Goal: Check status: Check status

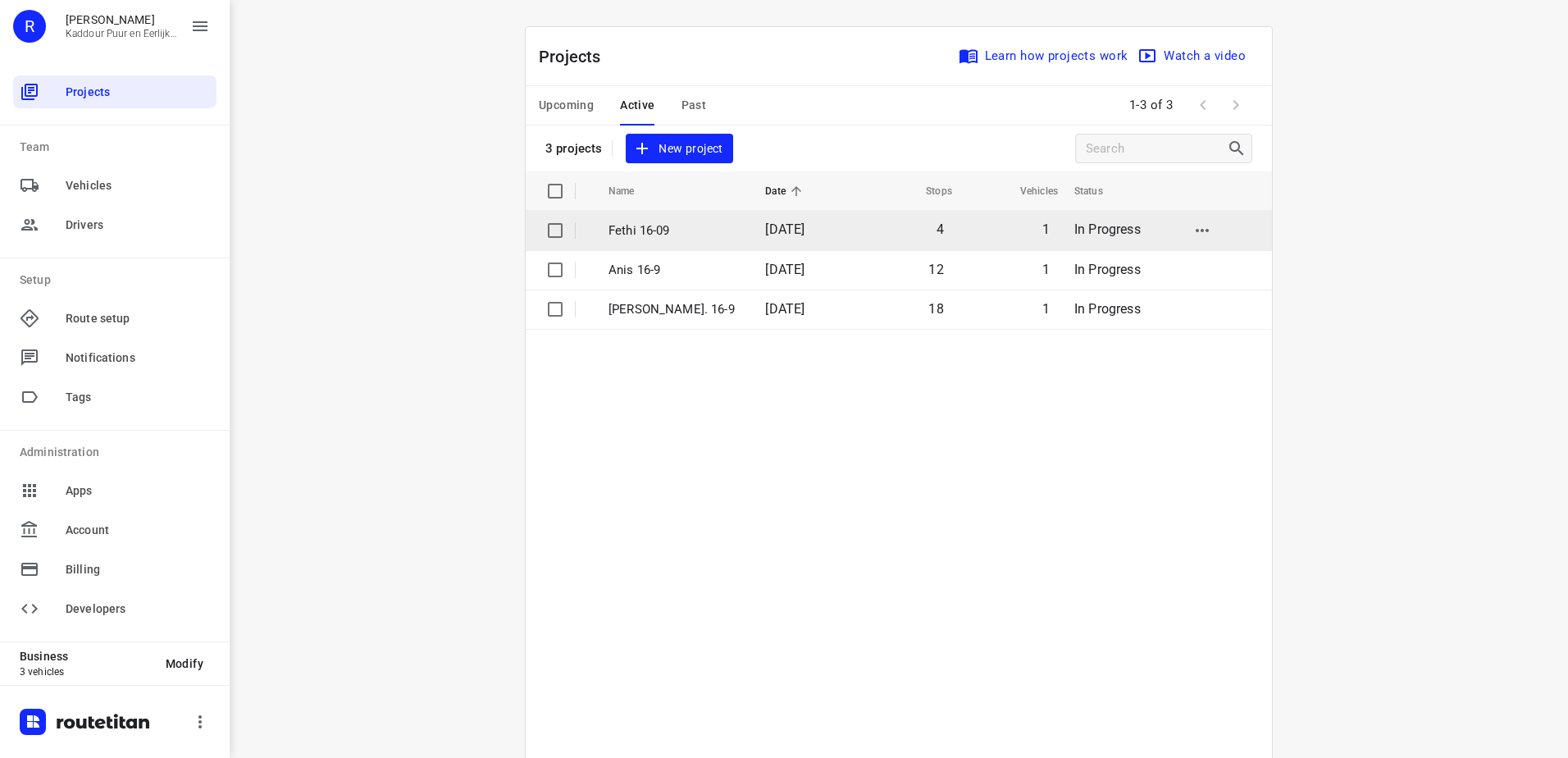
click at [629, 233] on p "Fethi 16-09" at bounding box center [674, 231] width 132 height 19
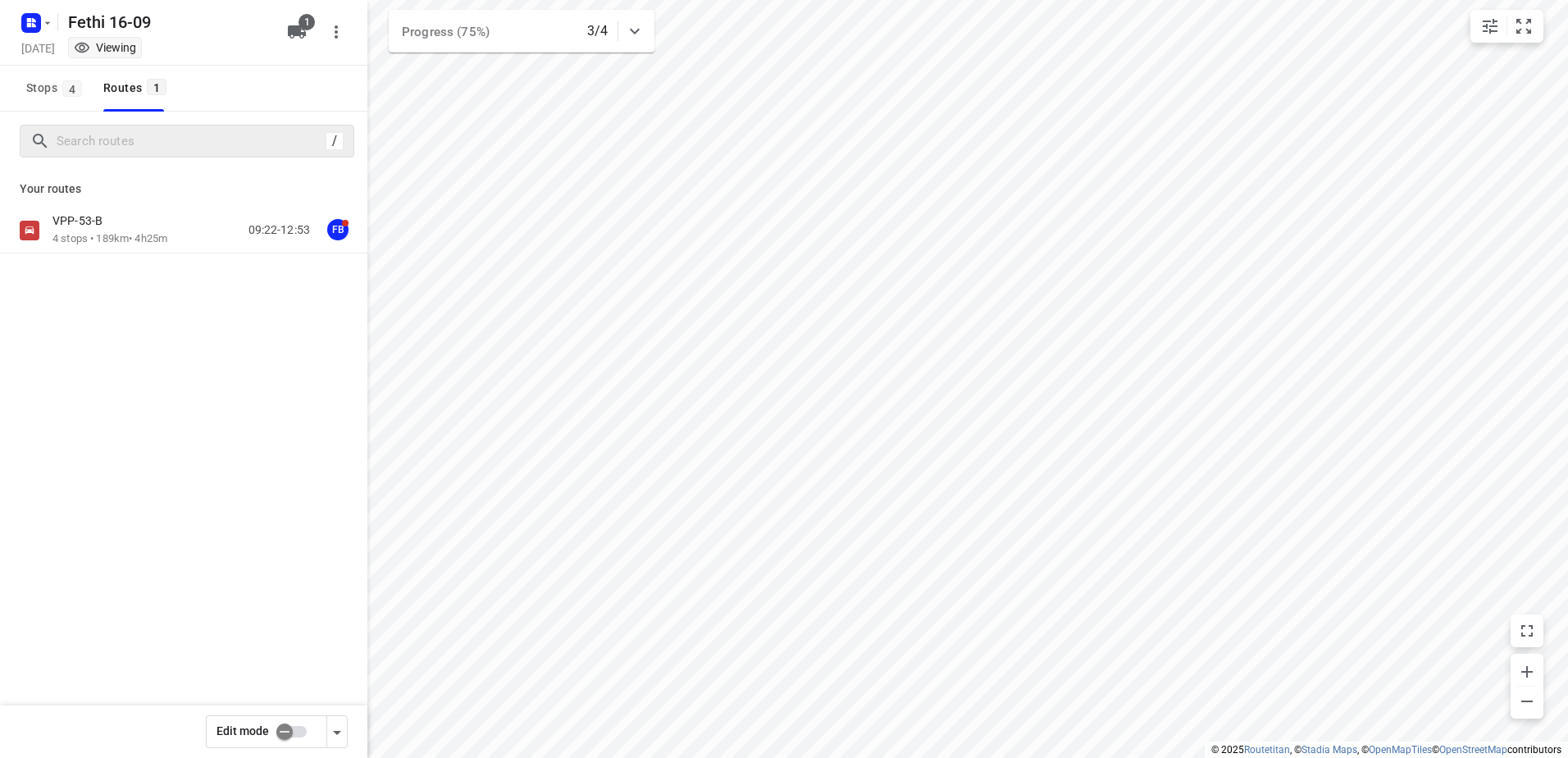
click at [103, 241] on p "4 stops • 189km • 4h25m" at bounding box center [110, 239] width 115 height 16
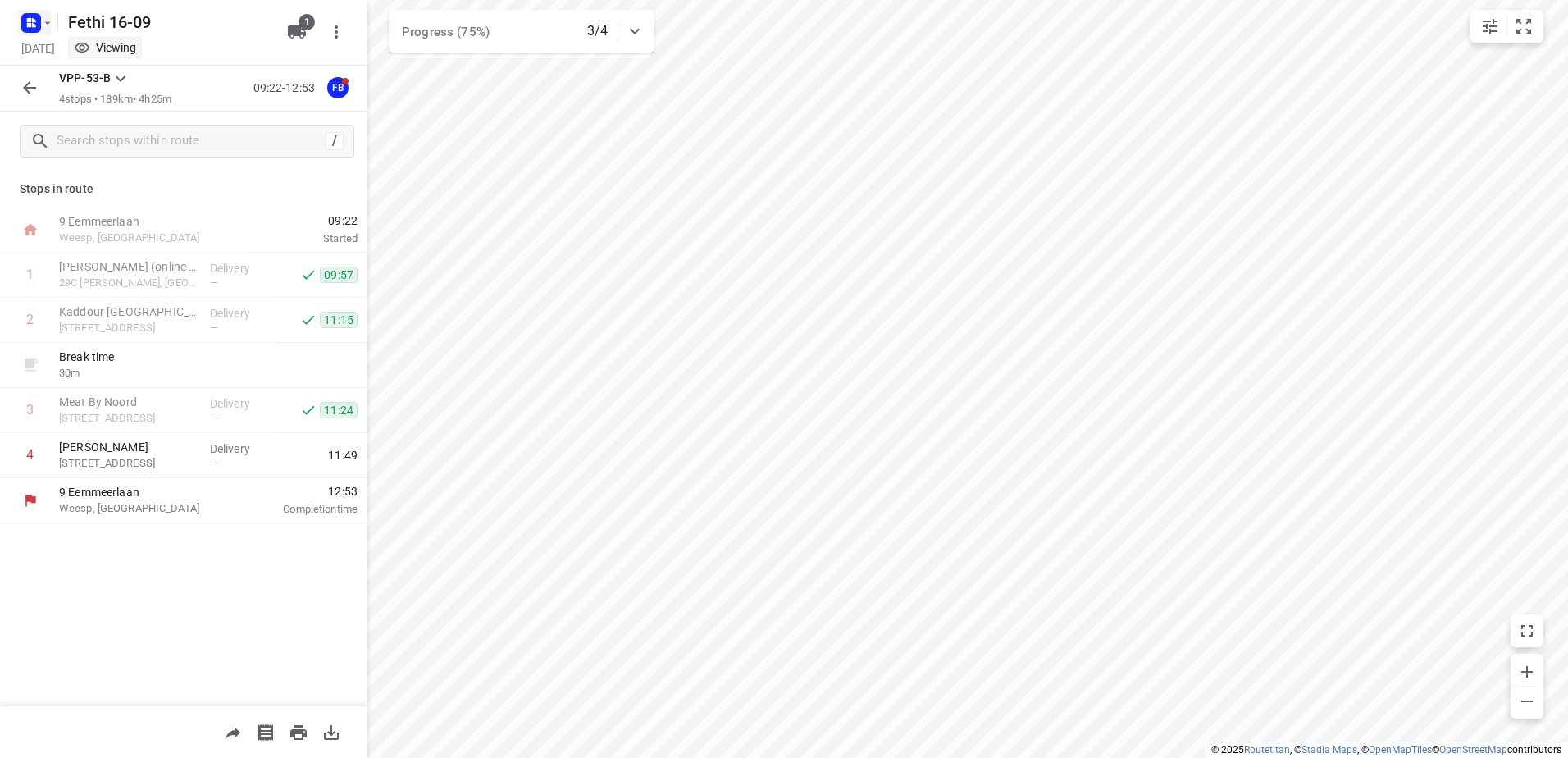
click at [35, 22] on icon "button" at bounding box center [34, 20] width 4 height 4
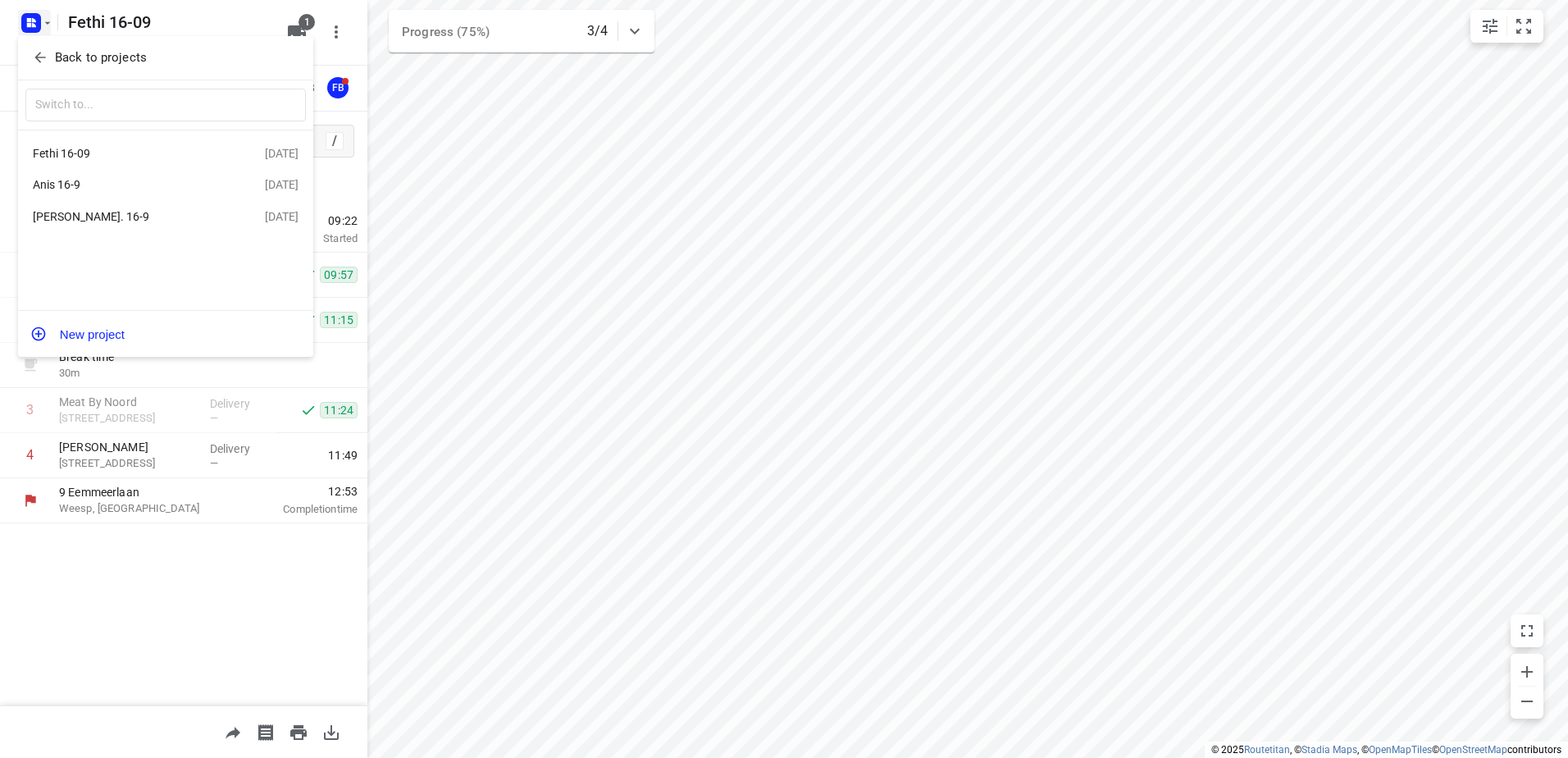
click at [83, 181] on div "Anis 16-9" at bounding box center [127, 184] width 189 height 13
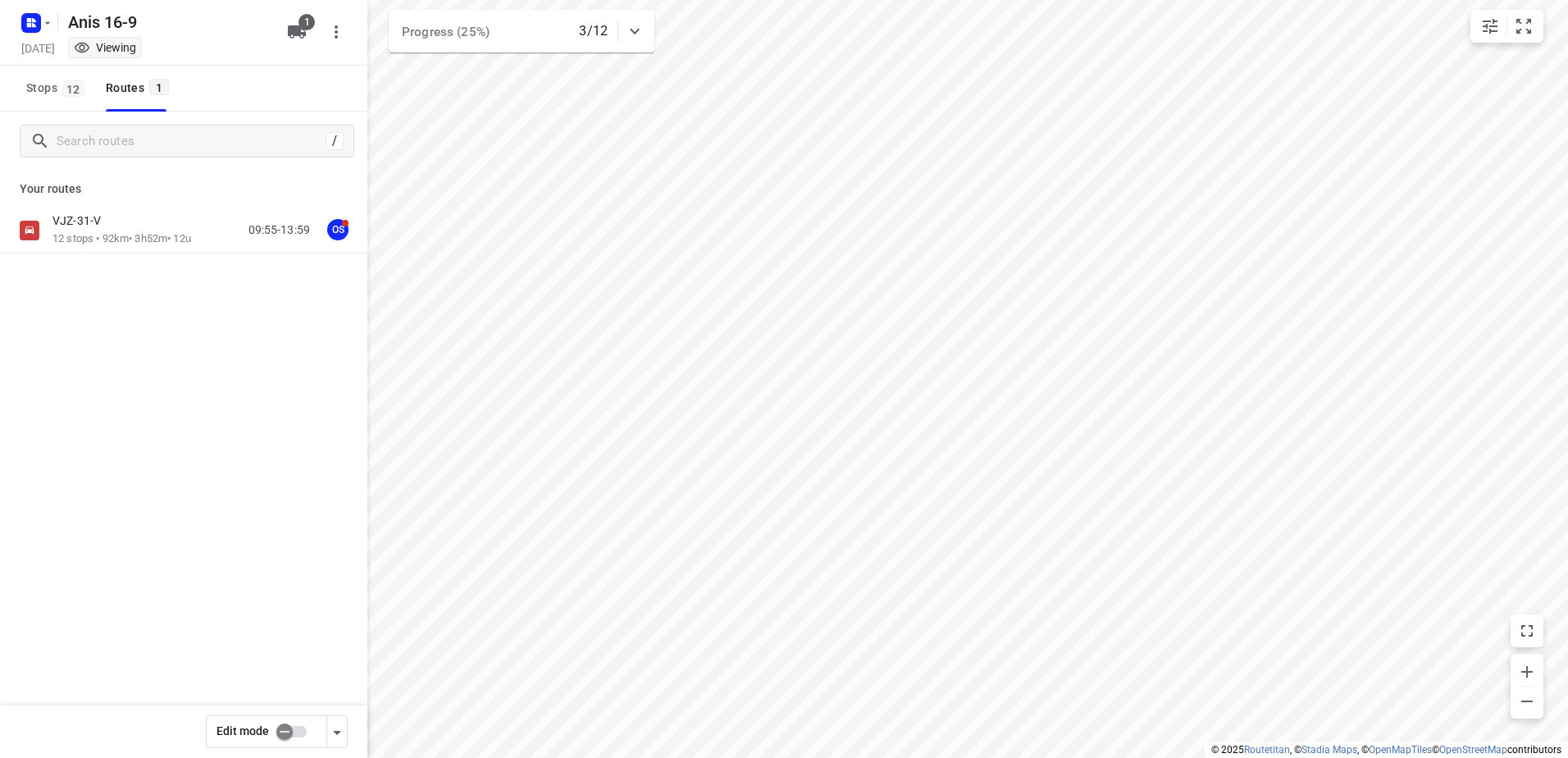
click at [88, 229] on div "VJZ-31-V" at bounding box center [122, 222] width 139 height 18
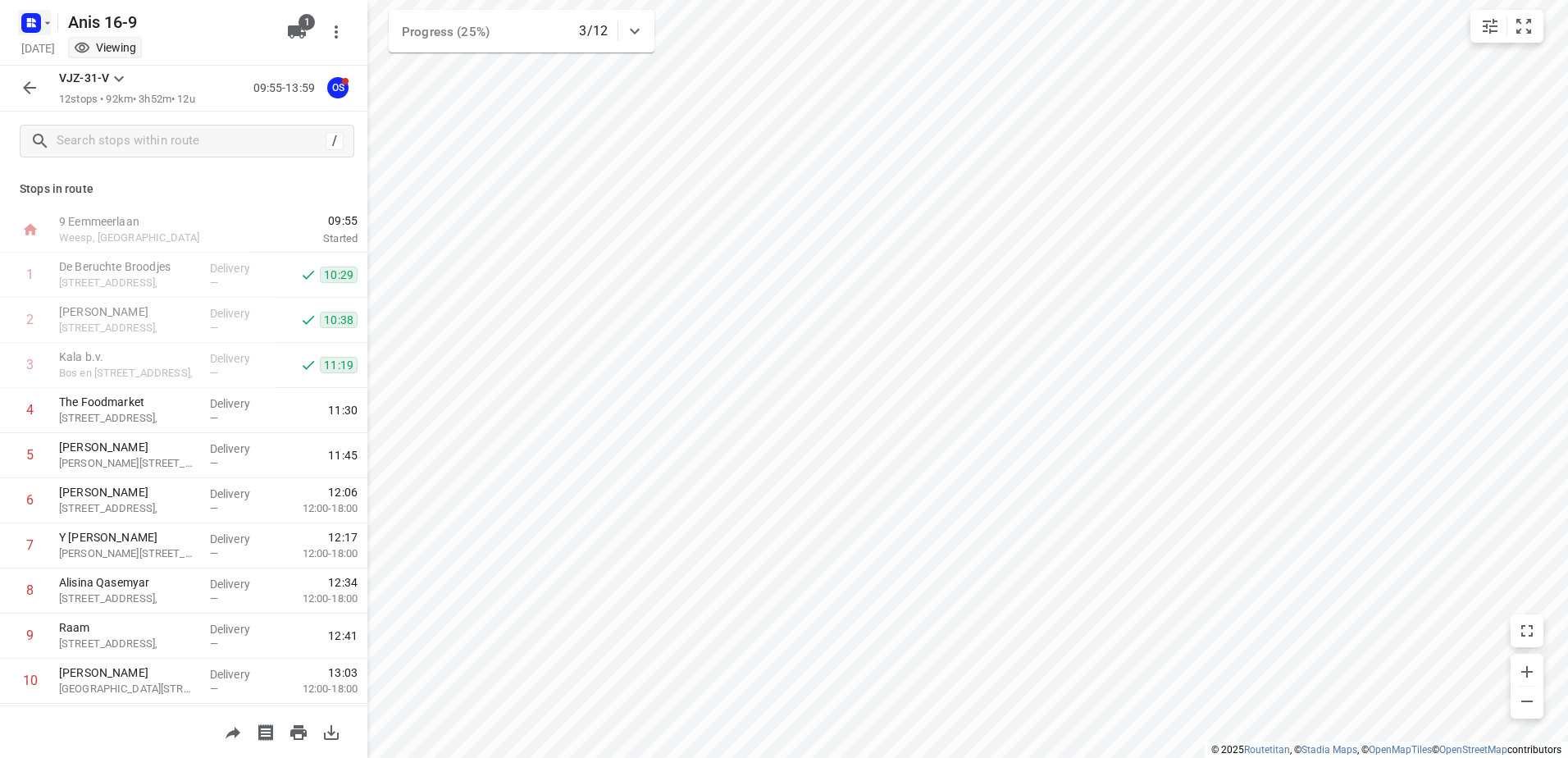
click at [35, 12] on icon "button" at bounding box center [31, 23] width 27 height 27
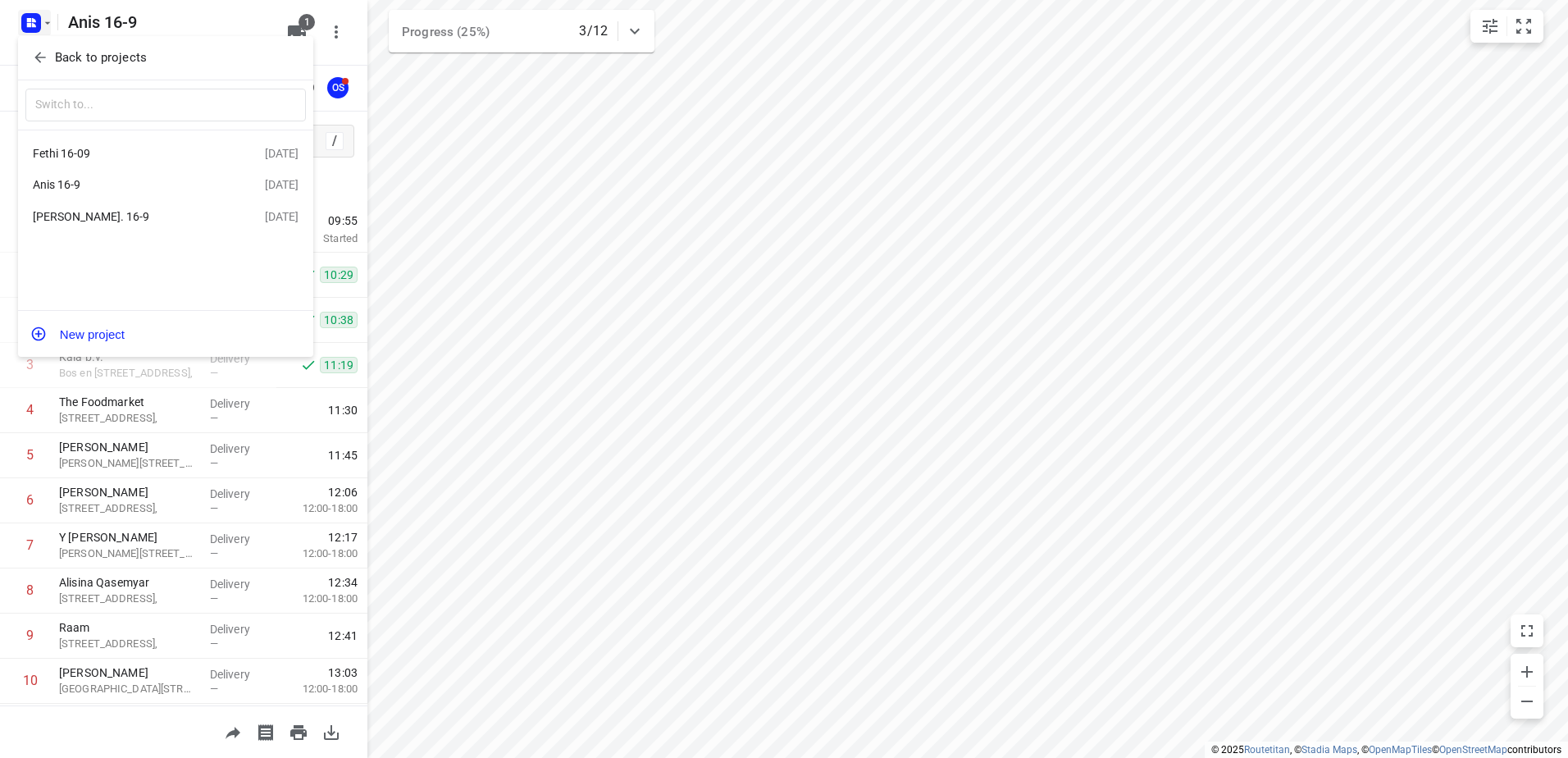
click at [103, 223] on div "[PERSON_NAME]. 16-9" at bounding box center [127, 216] width 189 height 13
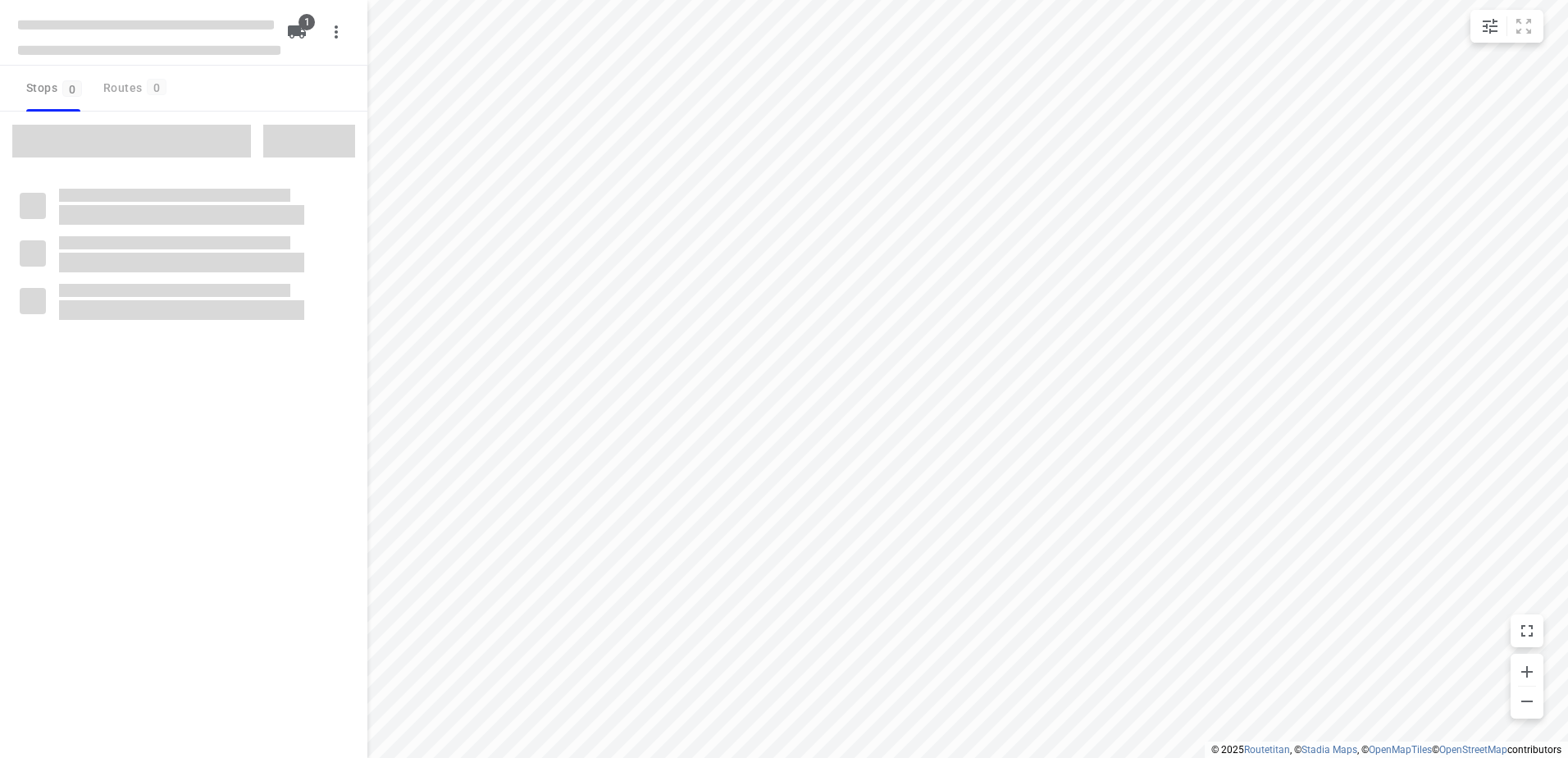
type input "distance"
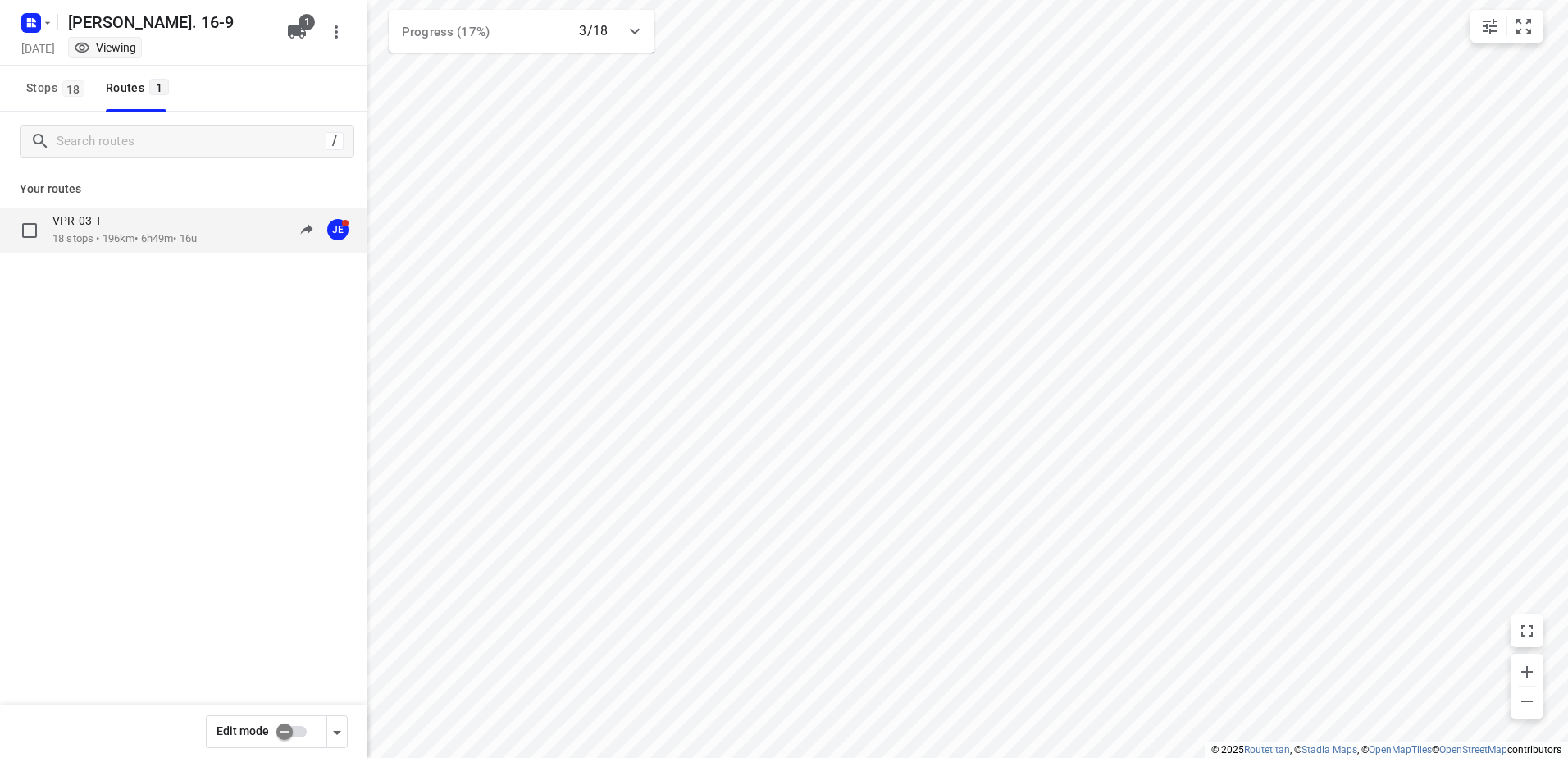
click at [88, 236] on p "18 stops • 196km • 6h49m • 16u" at bounding box center [125, 239] width 145 height 16
